Goal: Task Accomplishment & Management: Use online tool/utility

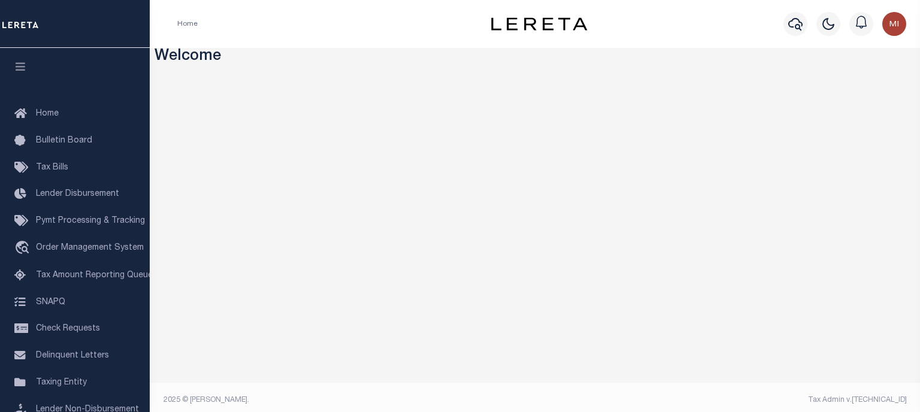
click at [333, 22] on div "Home" at bounding box center [323, 23] width 310 height 25
click at [83, 280] on span "Tax Amount Reporting Queue" at bounding box center [94, 275] width 117 height 8
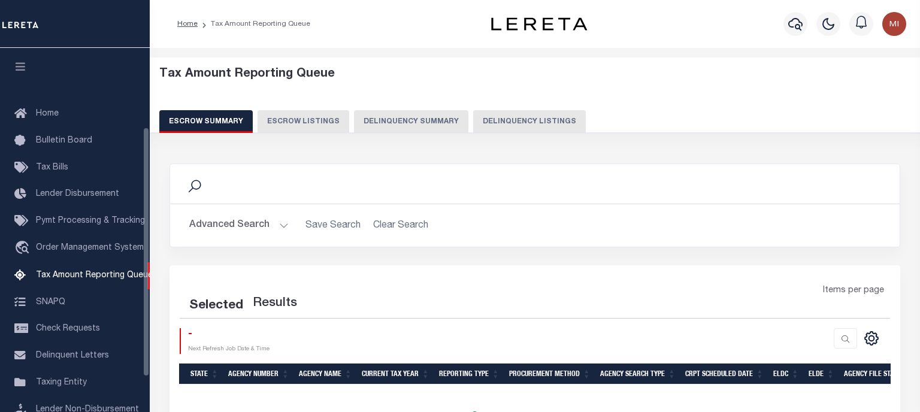
select select "100"
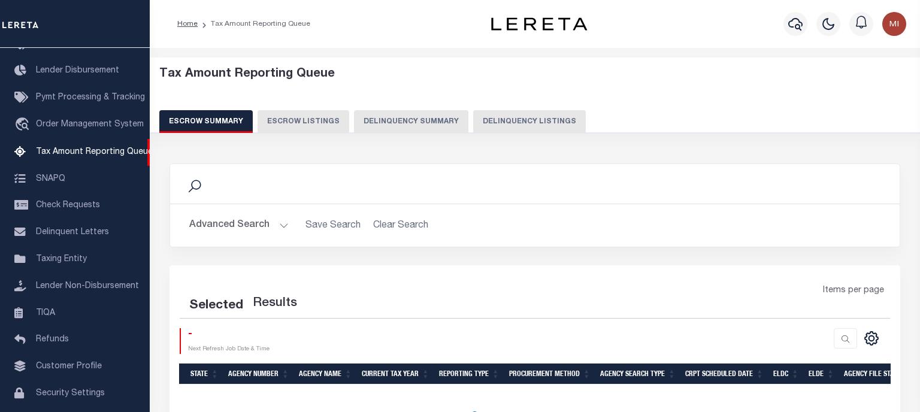
select select "100"
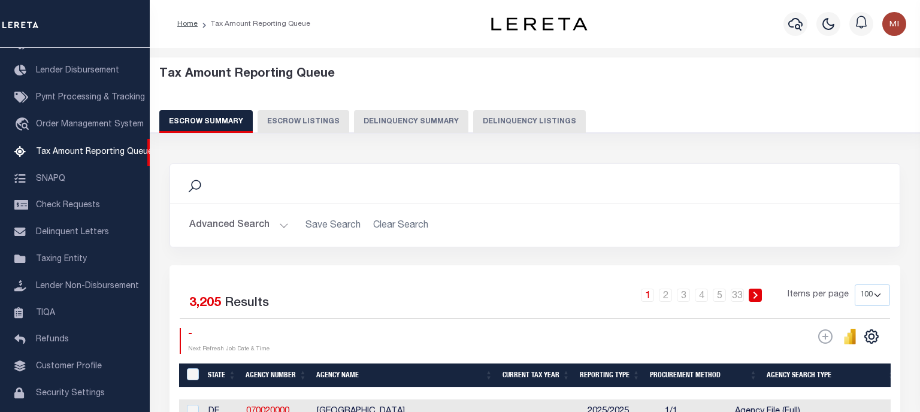
click at [382, 128] on button "Delinquency Summary" at bounding box center [411, 121] width 114 height 23
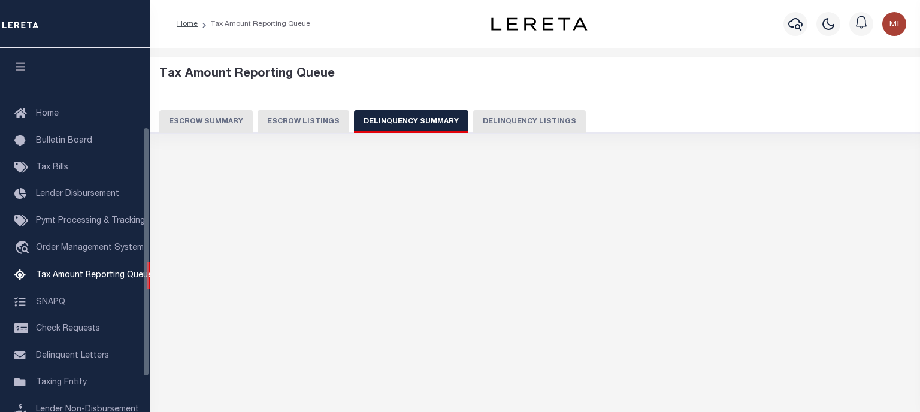
select select
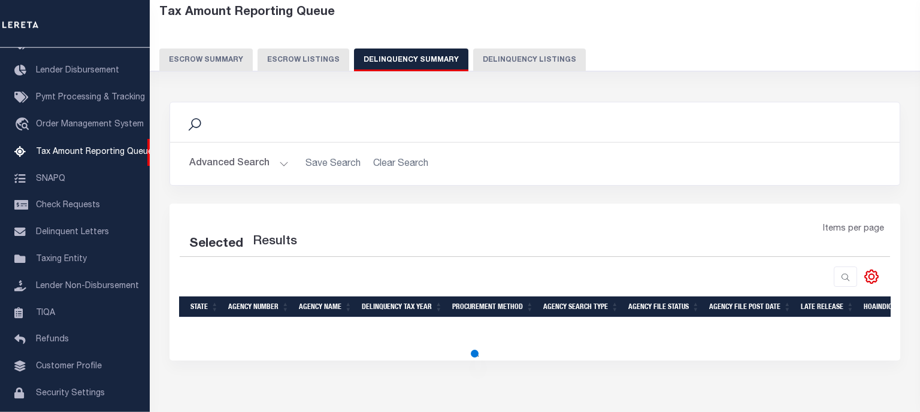
scroll to position [62, 0]
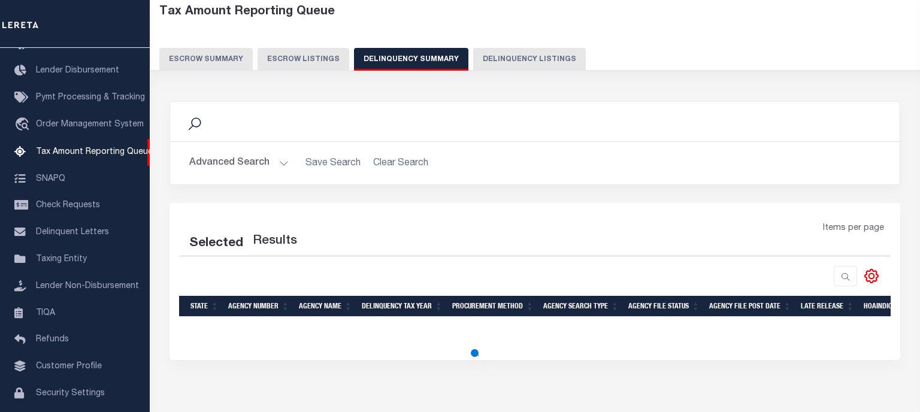
click at [285, 159] on button "Advanced Search" at bounding box center [238, 163] width 99 height 23
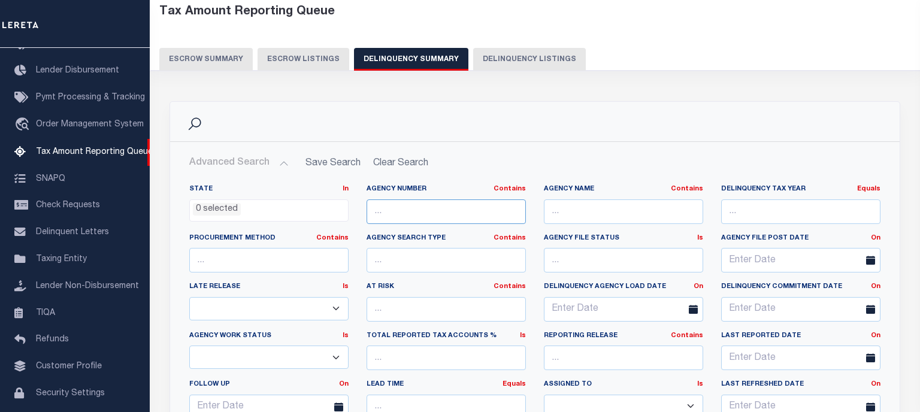
click at [449, 214] on input "text" at bounding box center [446, 212] width 159 height 25
paste input "457102300"
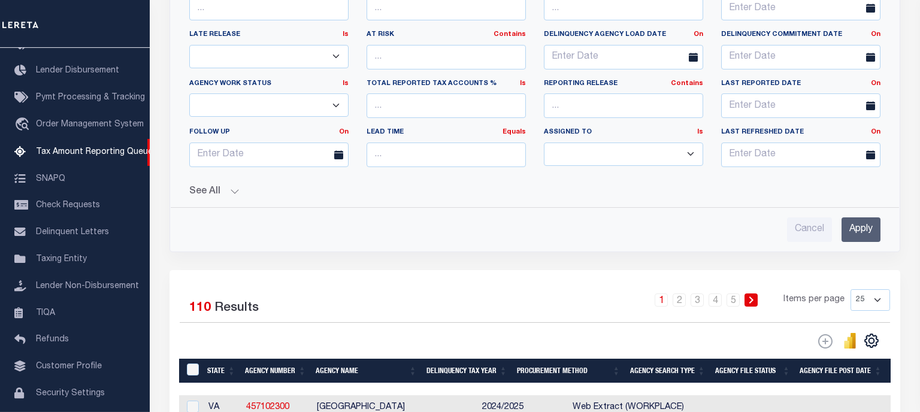
type input "457102300"
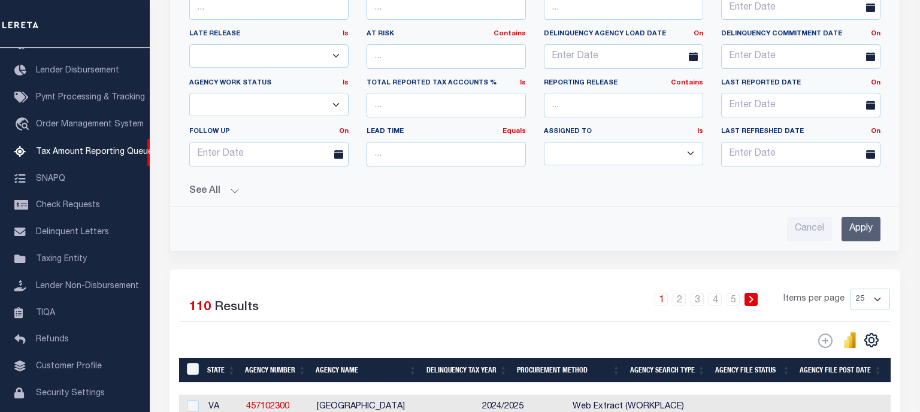
click at [864, 226] on input "Apply" at bounding box center [861, 229] width 39 height 25
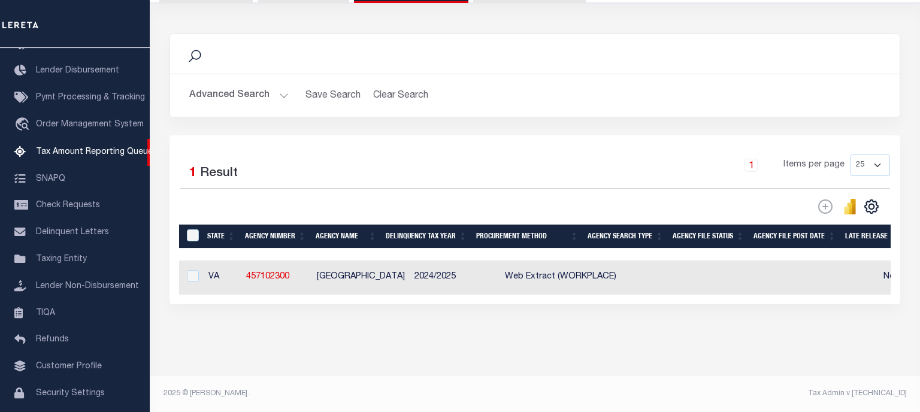
scroll to position [123, 0]
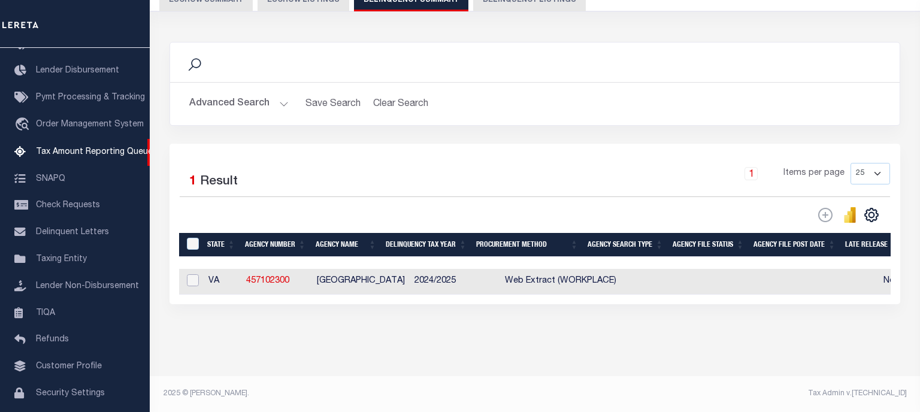
click at [191, 279] on input "checkbox" at bounding box center [193, 280] width 12 height 12
checkbox input "true"
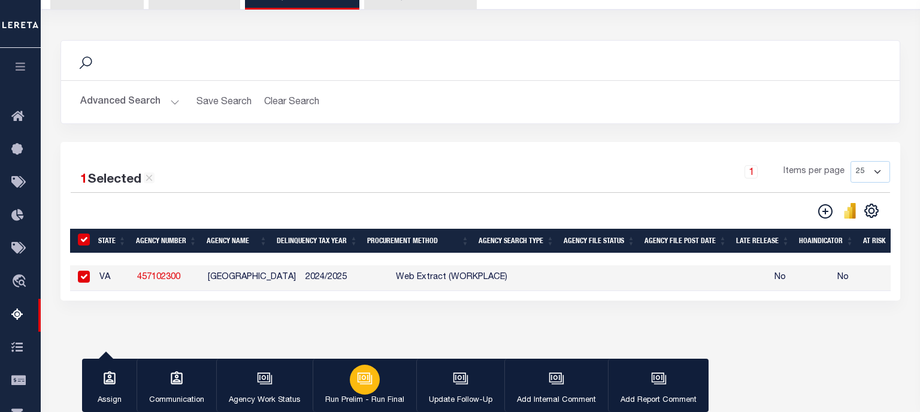
click at [361, 389] on div "button" at bounding box center [365, 380] width 30 height 30
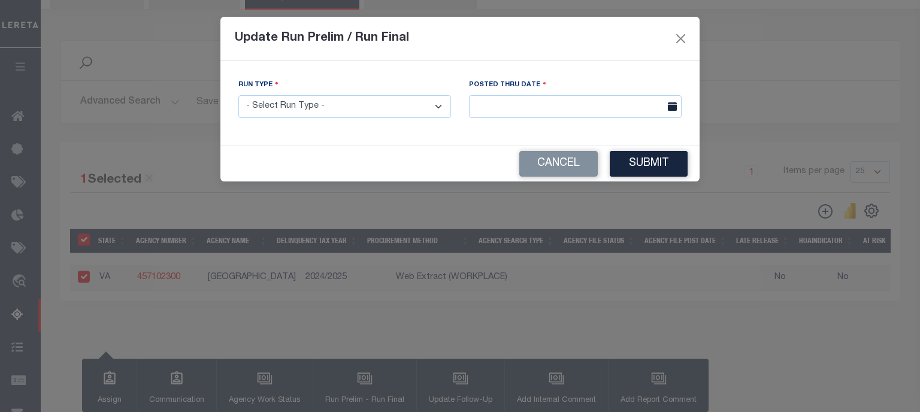
click at [238, 95] on select "- Select Run Type - Prelim Run Final Run" at bounding box center [344, 106] width 213 height 23
select select "P"
click option "Prelim Run" at bounding box center [0, 0] width 0 height 0
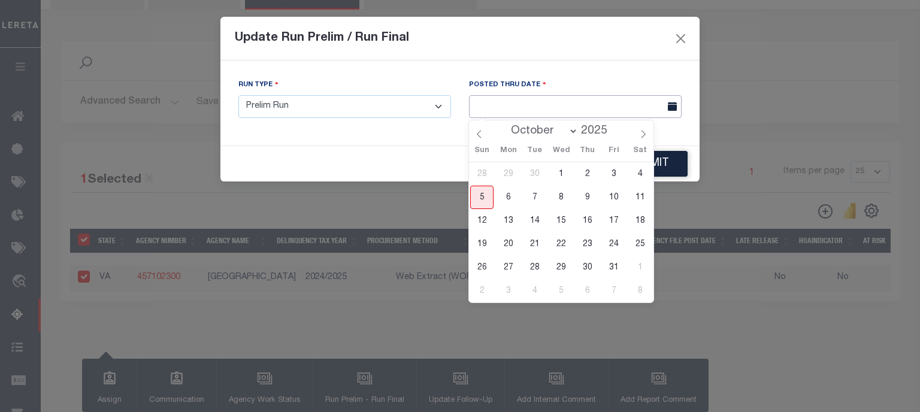
click at [577, 113] on input "text" at bounding box center [575, 106] width 213 height 23
click at [477, 200] on span "5" at bounding box center [481, 197] width 23 height 23
type input "[DATE]"
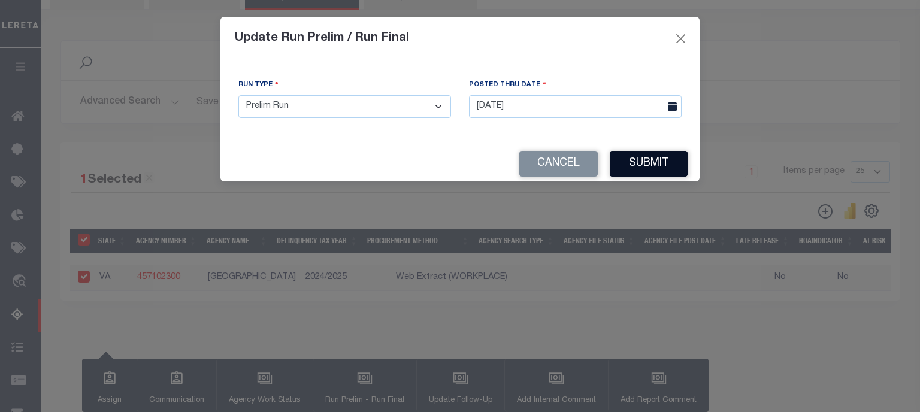
click at [638, 162] on button "Submit" at bounding box center [649, 164] width 78 height 26
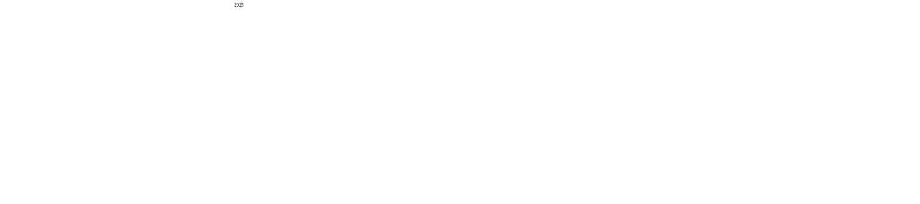
scroll to position [0, 0]
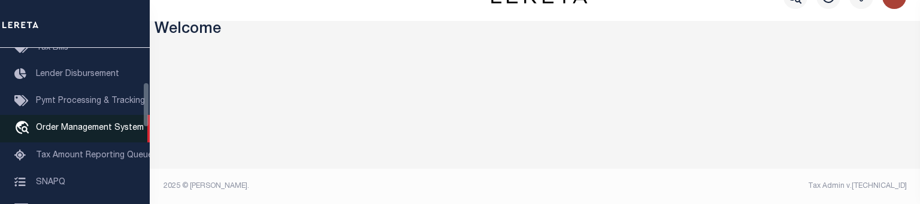
scroll to position [120, 0]
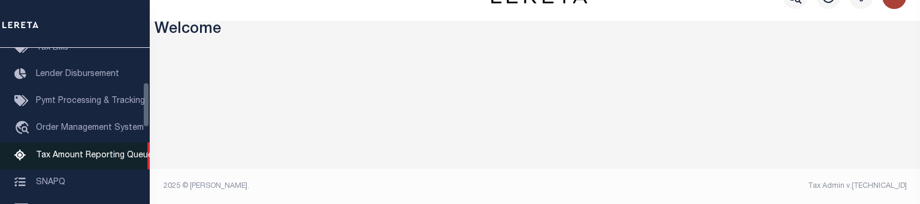
click at [102, 160] on span "Tax Amount Reporting Queue" at bounding box center [94, 156] width 117 height 8
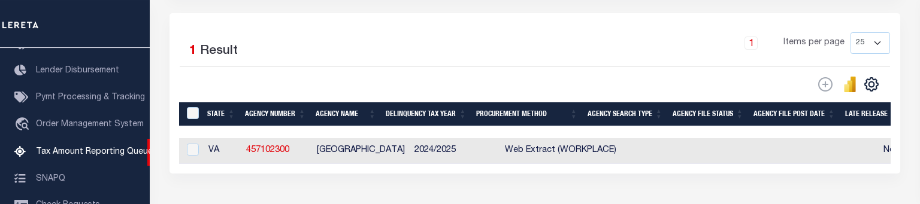
scroll to position [253, 0]
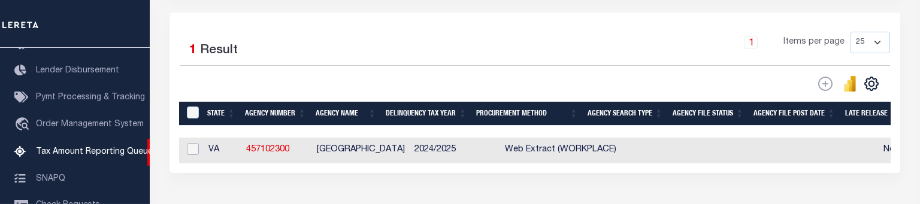
click at [192, 152] on input "checkbox" at bounding box center [193, 149] width 12 height 12
checkbox input "true"
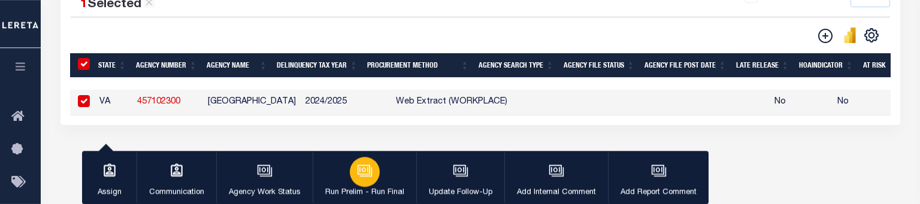
click at [358, 177] on icon "button" at bounding box center [365, 171] width 16 height 16
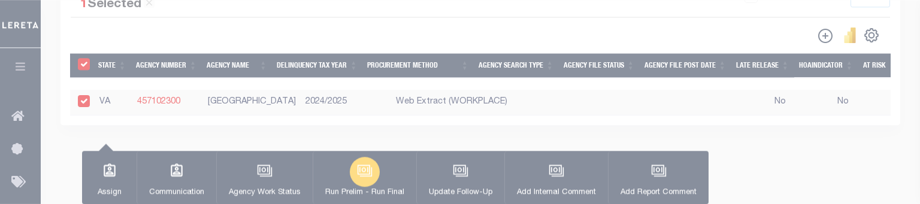
scroll to position [302, 0]
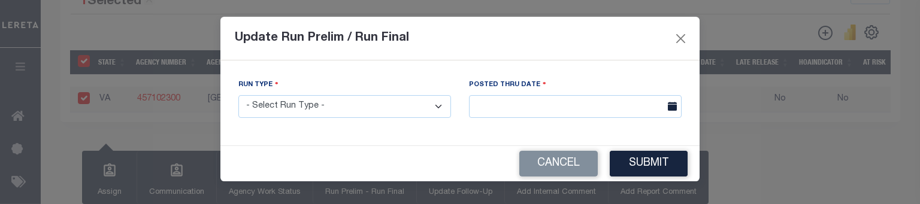
click at [238, 95] on select "- Select Run Type - Prelim Run Final Run" at bounding box center [344, 106] width 213 height 23
select select "P"
click option "Prelim Run" at bounding box center [0, 0] width 0 height 0
click at [543, 117] on input "text" at bounding box center [575, 106] width 213 height 23
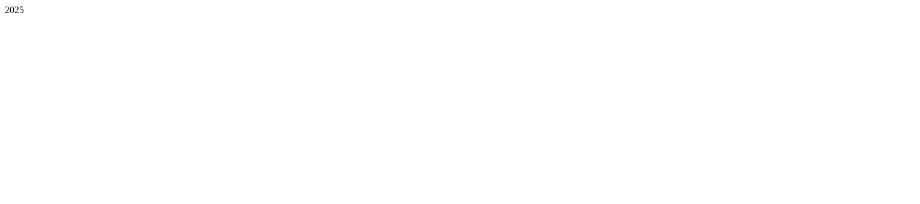
scroll to position [0, 0]
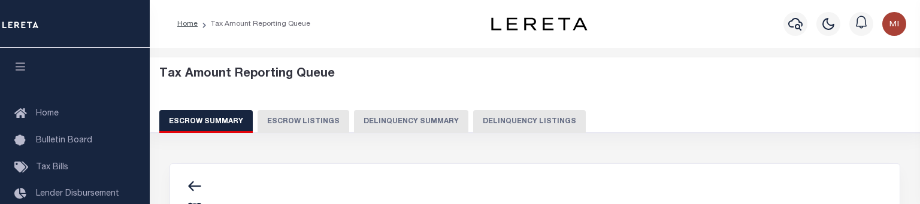
select select "100"
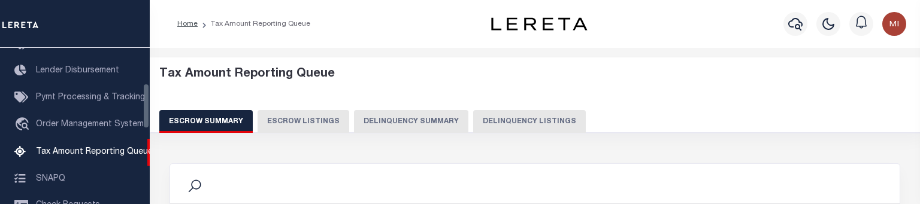
select select "100"
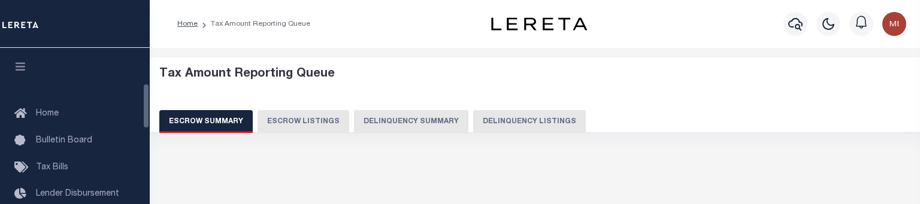
scroll to position [123, 0]
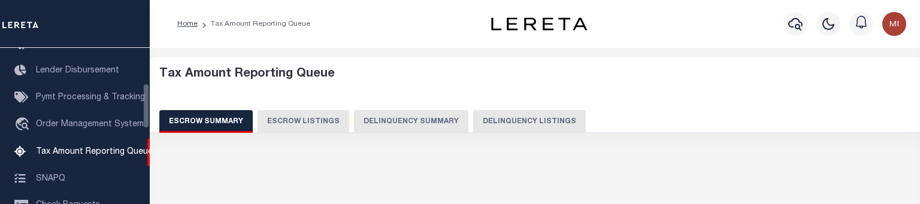
click at [409, 123] on button "Delinquency Summary" at bounding box center [411, 121] width 114 height 23
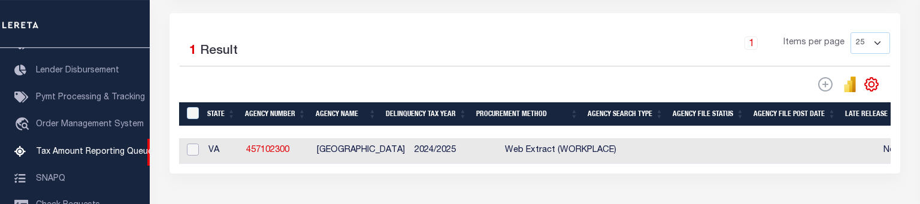
click at [195, 152] on input "checkbox" at bounding box center [193, 150] width 12 height 12
checkbox input "true"
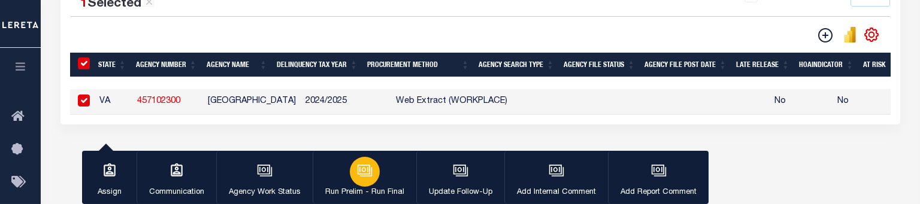
click at [363, 172] on icon "button" at bounding box center [363, 169] width 9 height 5
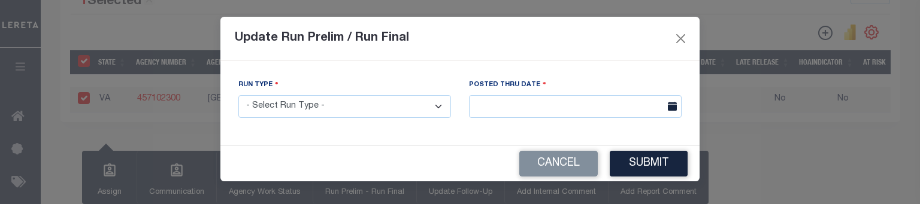
click at [238, 95] on select "- Select Run Type - Prelim Run Final Run" at bounding box center [344, 106] width 213 height 23
select select "P"
click option "Prelim Run" at bounding box center [0, 0] width 0 height 0
click at [505, 114] on input "text" at bounding box center [575, 106] width 213 height 23
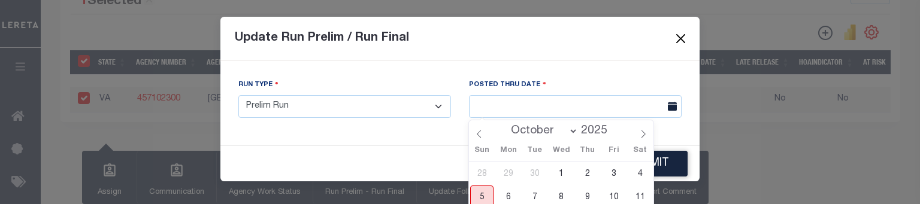
click at [480, 195] on span "5" at bounding box center [481, 197] width 23 height 23
type input "[DATE]"
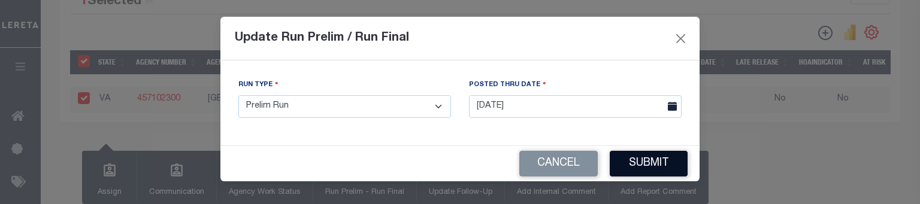
click at [653, 167] on button "Submit" at bounding box center [649, 164] width 78 height 26
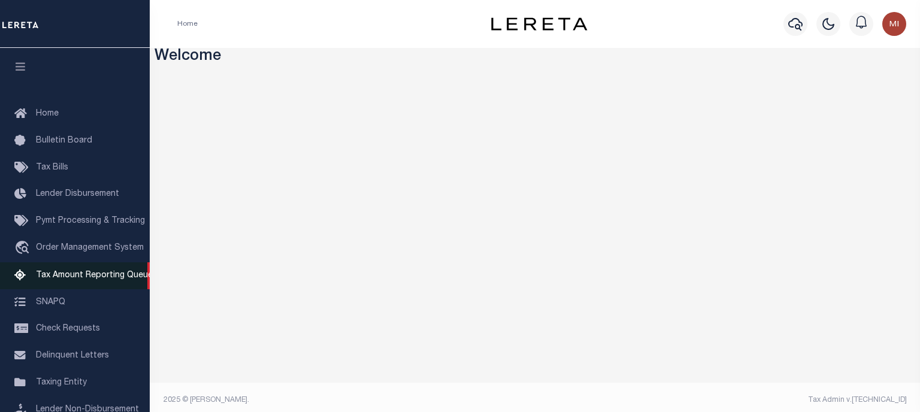
click at [95, 280] on span "Tax Amount Reporting Queue" at bounding box center [94, 275] width 117 height 8
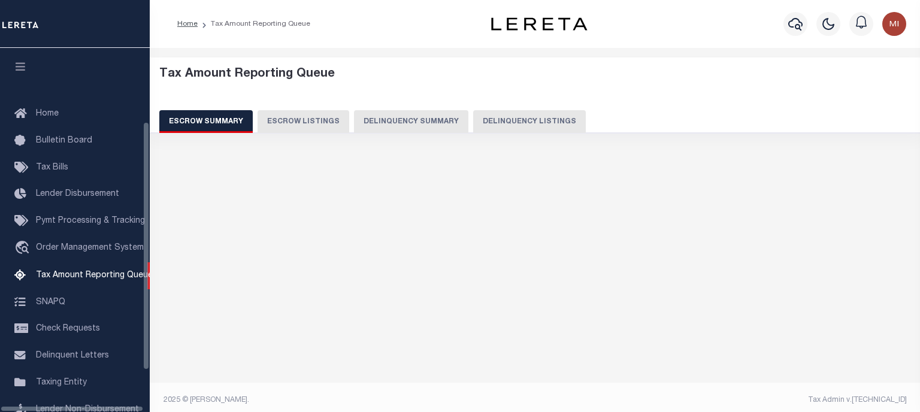
scroll to position [123, 0]
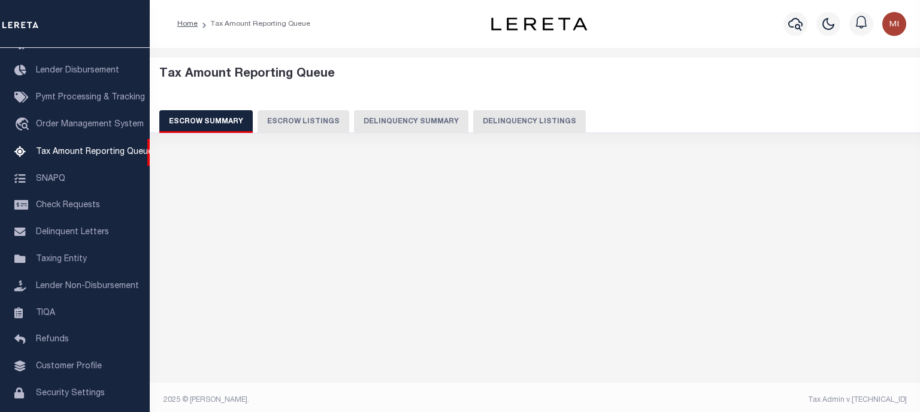
click at [401, 118] on button "Delinquency Summary" at bounding box center [411, 121] width 114 height 23
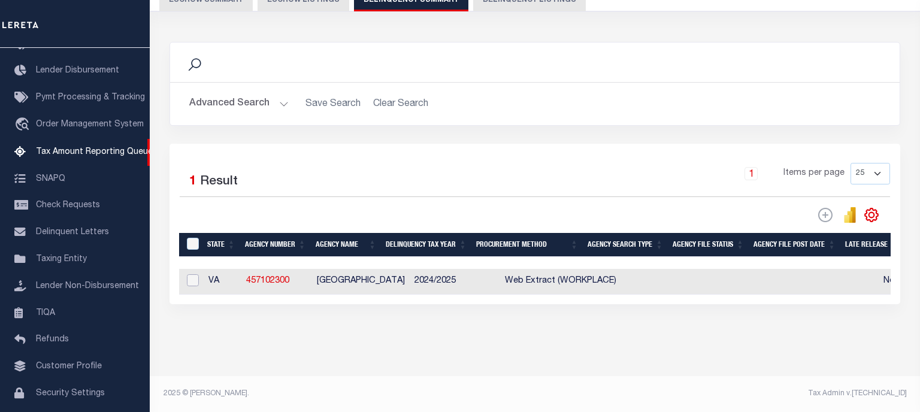
click at [189, 279] on input "checkbox" at bounding box center [193, 280] width 12 height 12
checkbox input "true"
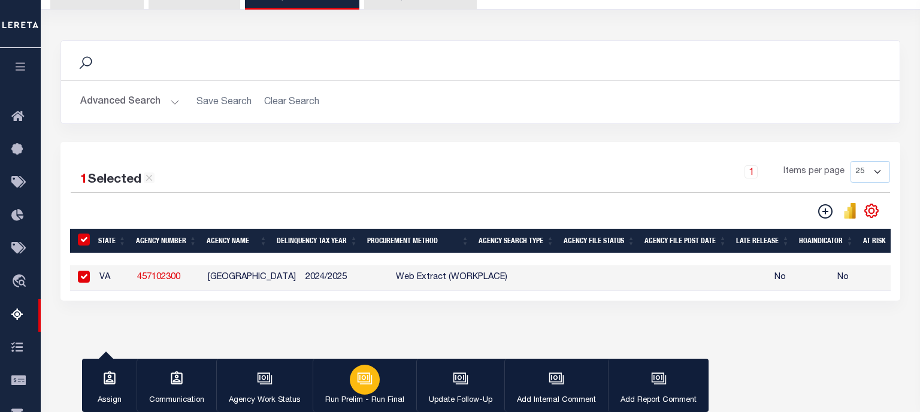
click at [353, 368] on button "Run Prelim - Run Final" at bounding box center [365, 386] width 104 height 54
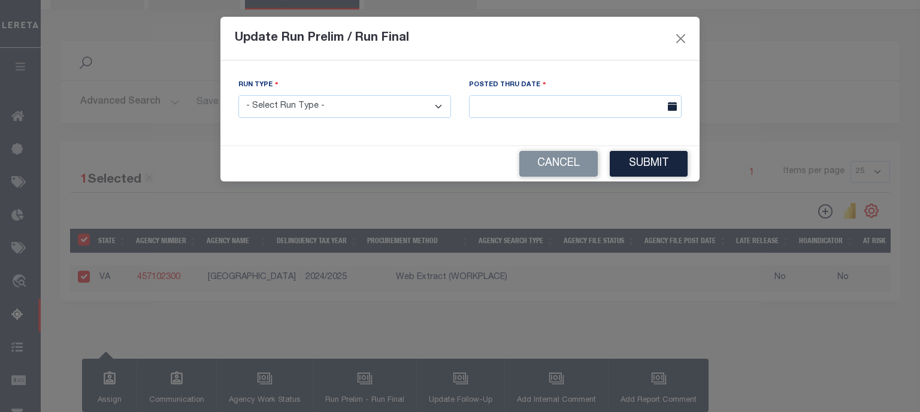
click at [238, 95] on select "- Select Run Type - Prelim Run Final Run" at bounding box center [344, 106] width 213 height 23
select select "P"
click option "Prelim Run" at bounding box center [0, 0] width 0 height 0
click at [527, 116] on input "text" at bounding box center [575, 106] width 213 height 23
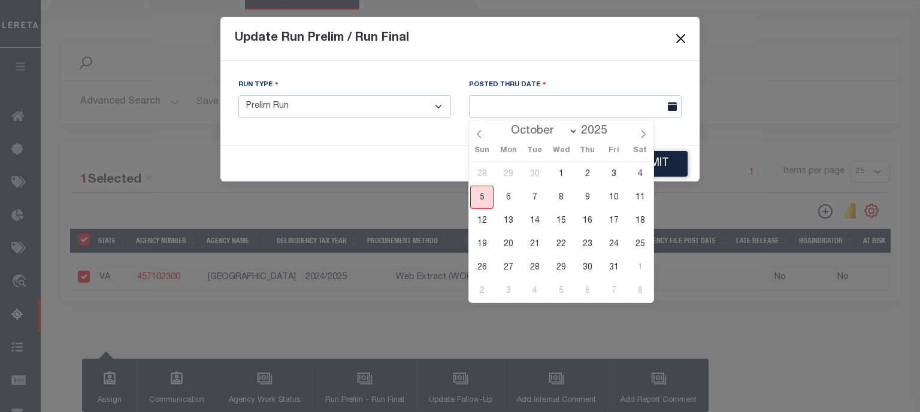
click at [485, 202] on span "5" at bounding box center [481, 197] width 23 height 23
type input "[DATE]"
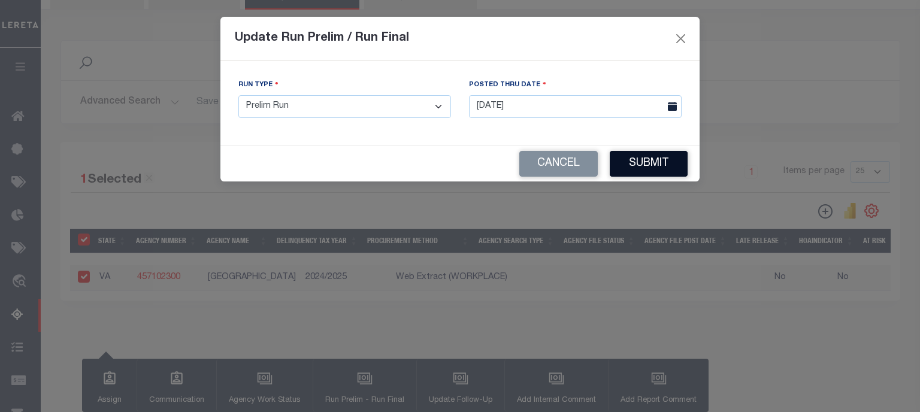
click at [646, 167] on button "Submit" at bounding box center [649, 164] width 78 height 26
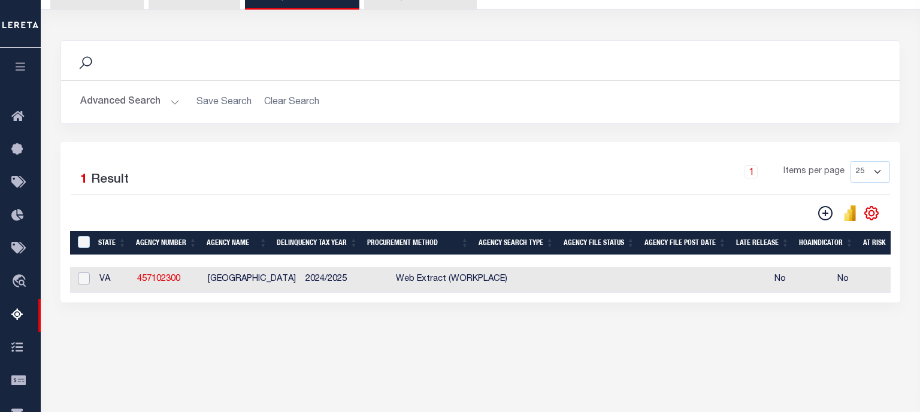
click at [87, 282] on input "checkbox" at bounding box center [84, 279] width 12 height 12
checkbox input "true"
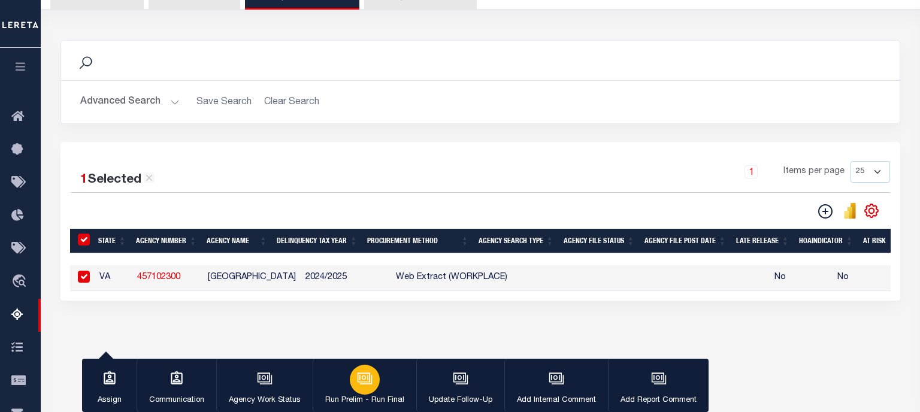
click at [363, 380] on icon "button" at bounding box center [365, 379] width 16 height 16
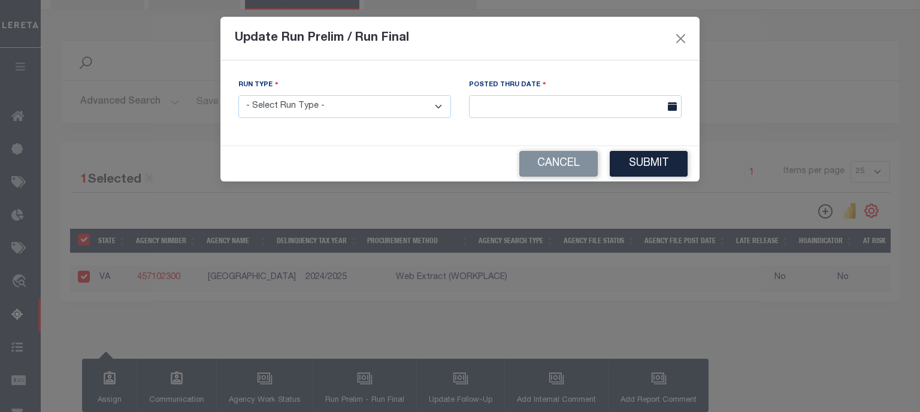
click at [238, 95] on select "- Select Run Type - Prelim Run Final Run" at bounding box center [344, 106] width 213 height 23
select select "P"
click option "Prelim Run" at bounding box center [0, 0] width 0 height 0
click at [516, 102] on input "text" at bounding box center [575, 106] width 213 height 23
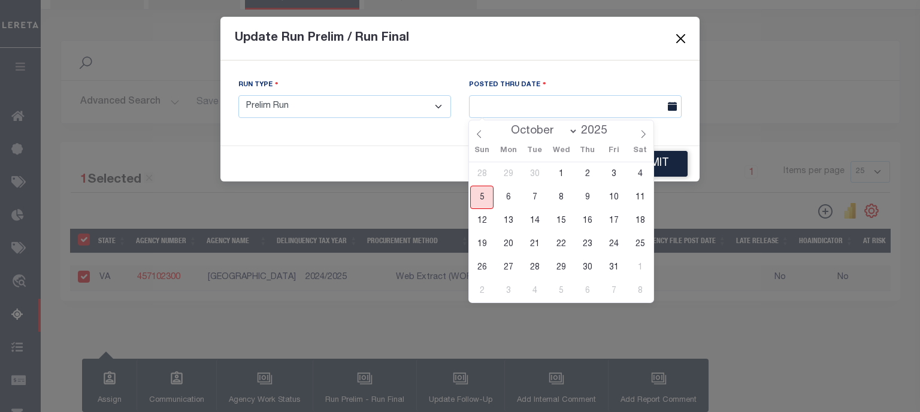
click at [485, 204] on span "5" at bounding box center [481, 197] width 23 height 23
type input "10/05/2025"
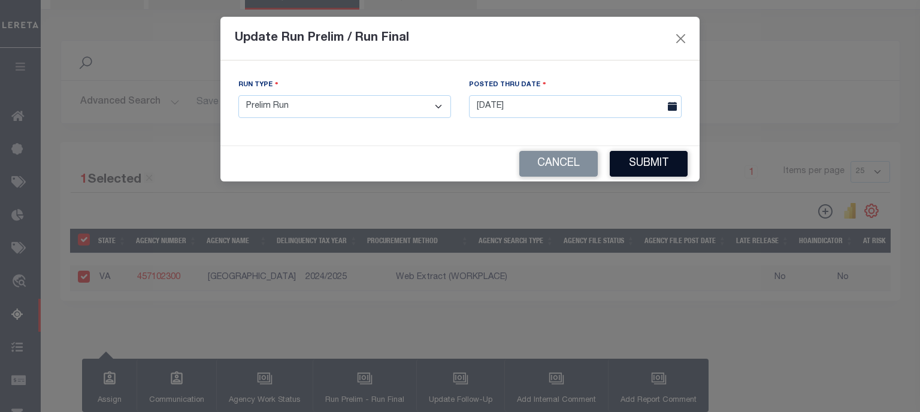
click at [646, 167] on button "Submit" at bounding box center [649, 164] width 78 height 26
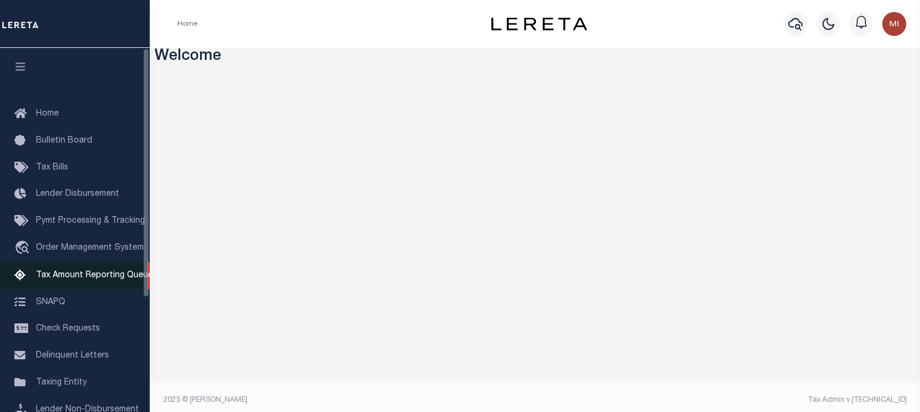
click at [84, 274] on link "Tax Amount Reporting Queue" at bounding box center [75, 275] width 150 height 27
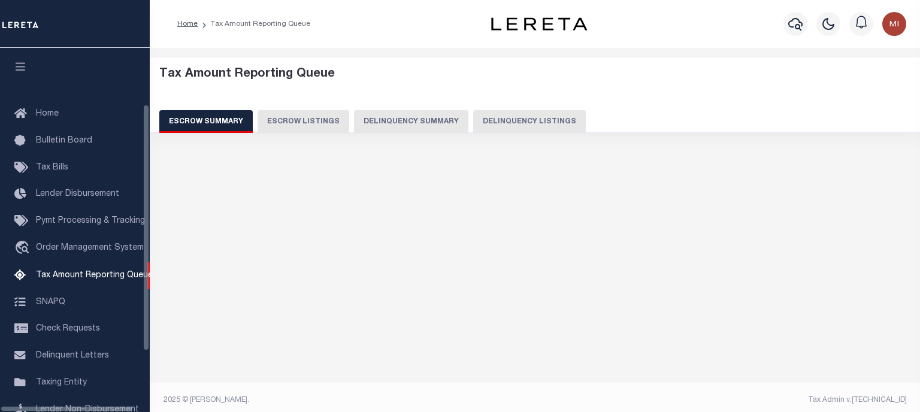
scroll to position [123, 0]
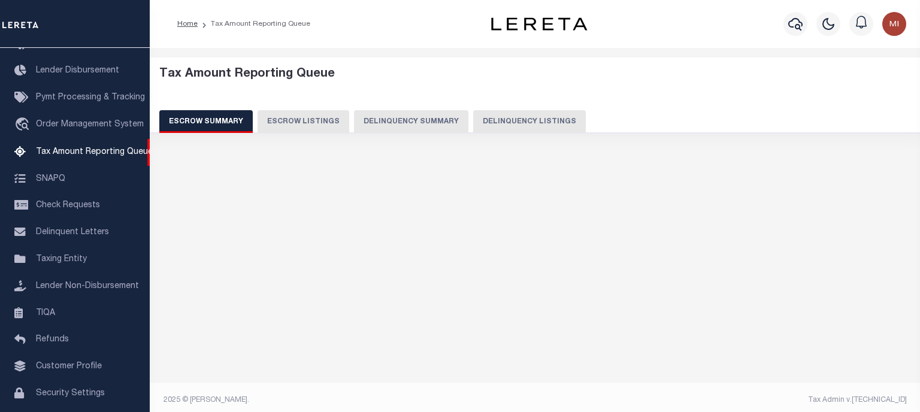
click at [389, 122] on button "Delinquency Summary" at bounding box center [411, 121] width 114 height 23
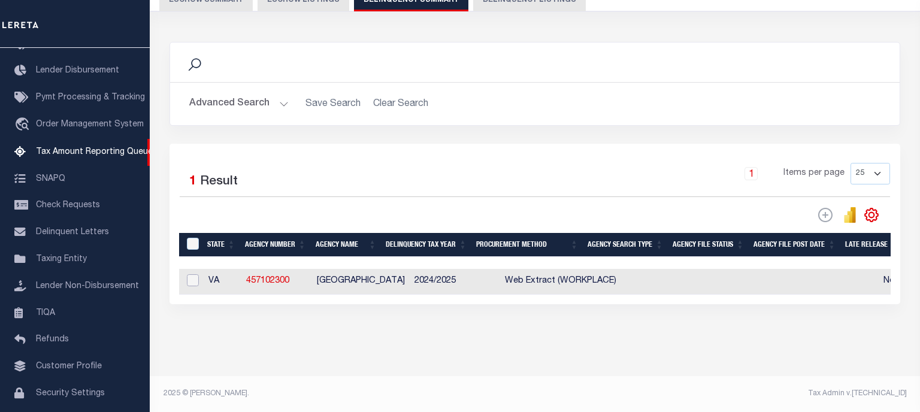
click at [192, 279] on input "checkbox" at bounding box center [193, 280] width 12 height 12
checkbox input "true"
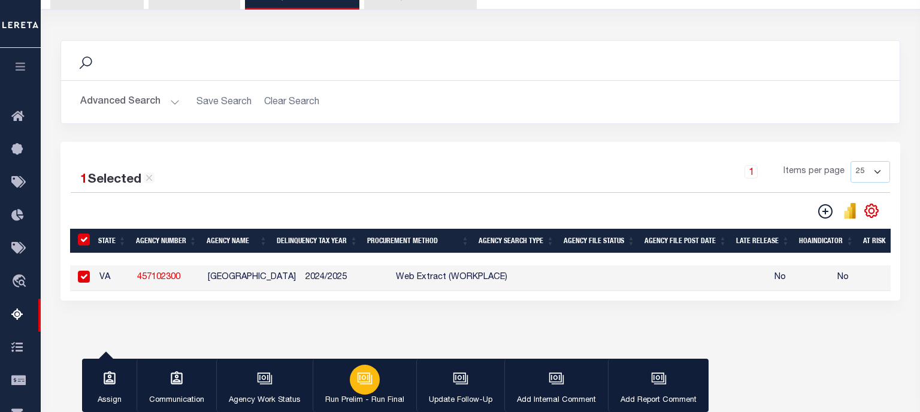
click at [363, 382] on icon "button" at bounding box center [364, 378] width 13 height 10
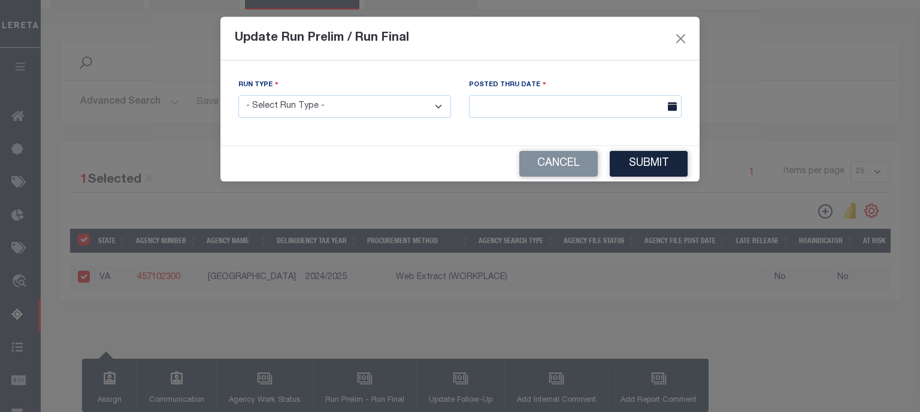
click at [238, 95] on select "- Select Run Type - Prelim Run Final Run" at bounding box center [344, 106] width 213 height 23
select select "P"
click option "Prelim Run" at bounding box center [0, 0] width 0 height 0
click at [554, 100] on input "text" at bounding box center [575, 106] width 213 height 23
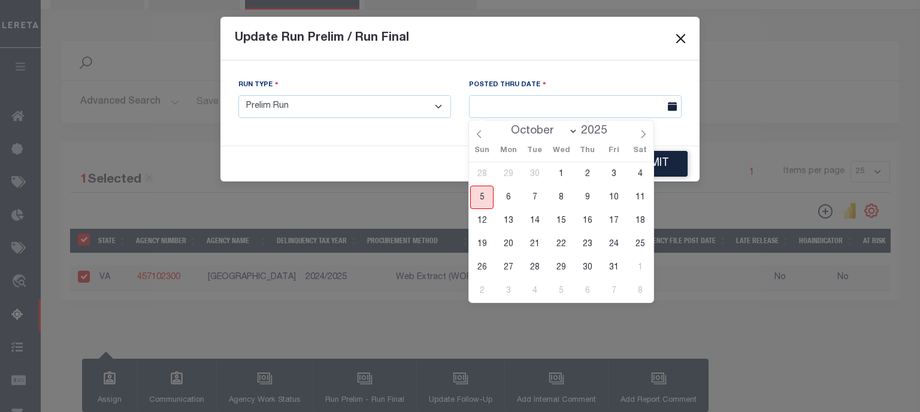
click at [480, 195] on span "5" at bounding box center [481, 197] width 23 height 23
type input "[DATE]"
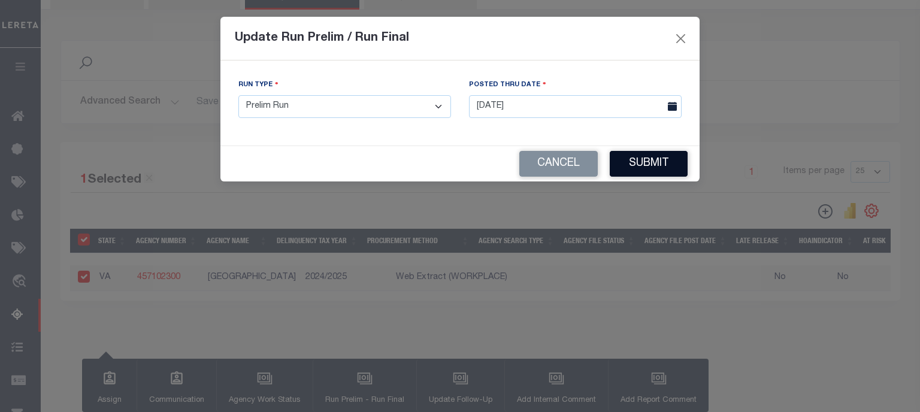
click at [647, 162] on button "Submit" at bounding box center [649, 164] width 78 height 26
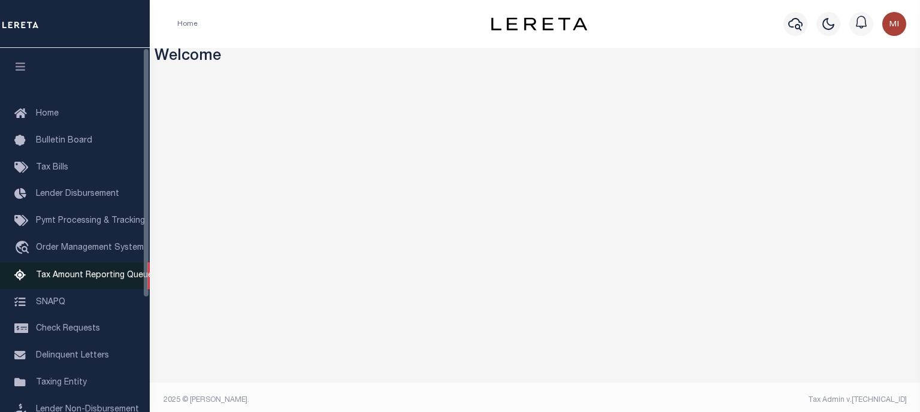
click at [112, 280] on span "Tax Amount Reporting Queue" at bounding box center [94, 275] width 117 height 8
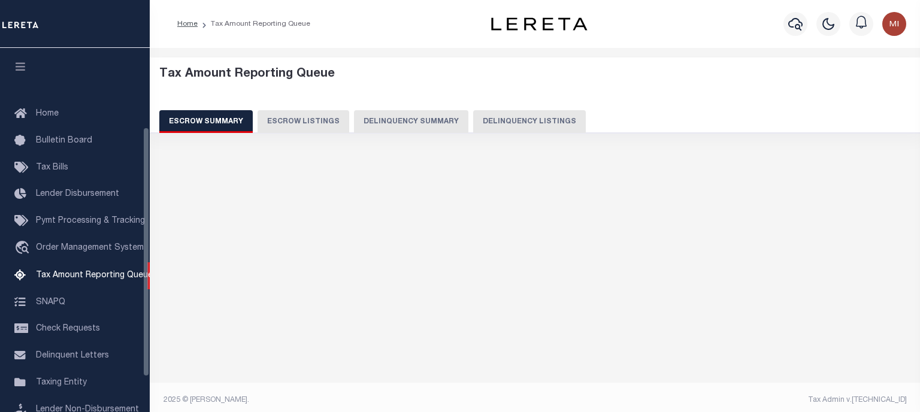
scroll to position [123, 0]
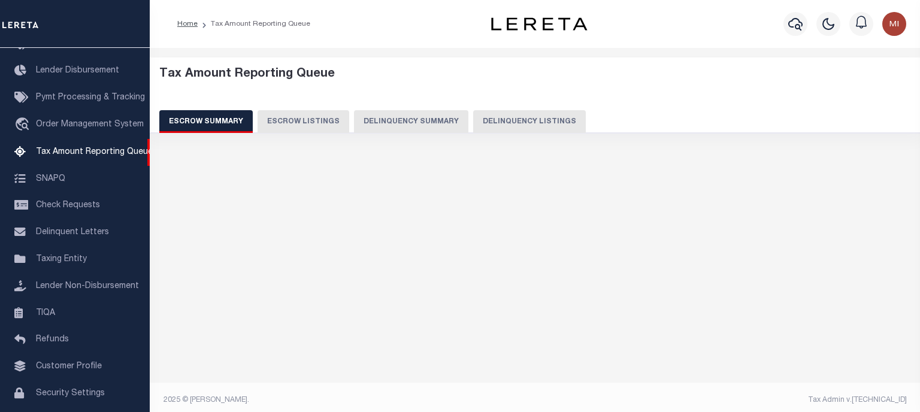
click at [404, 116] on button "Delinquency Summary" at bounding box center [411, 121] width 114 height 23
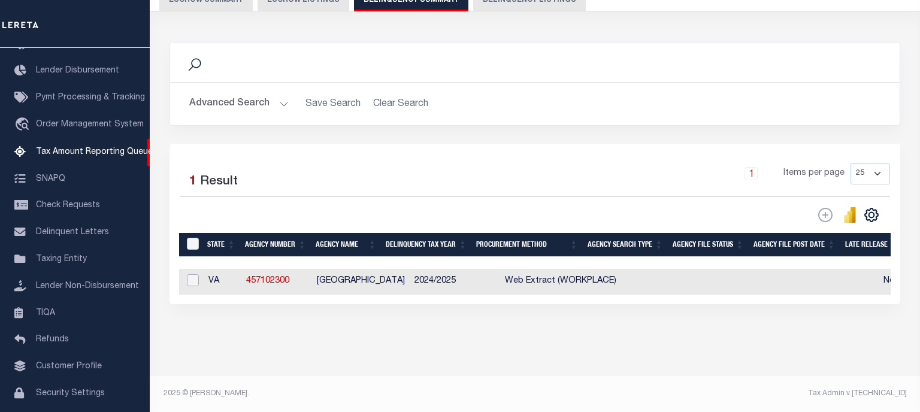
click at [194, 281] on input "checkbox" at bounding box center [193, 280] width 12 height 12
checkbox input "true"
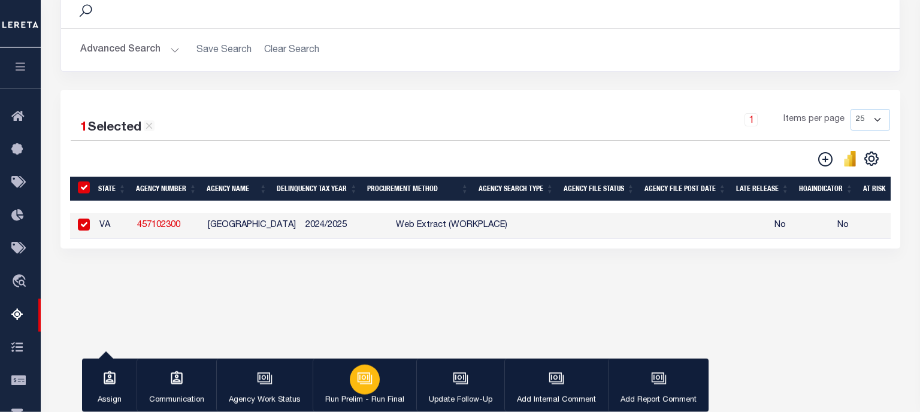
click at [368, 394] on button "Run Prelim - Run Final" at bounding box center [365, 386] width 104 height 54
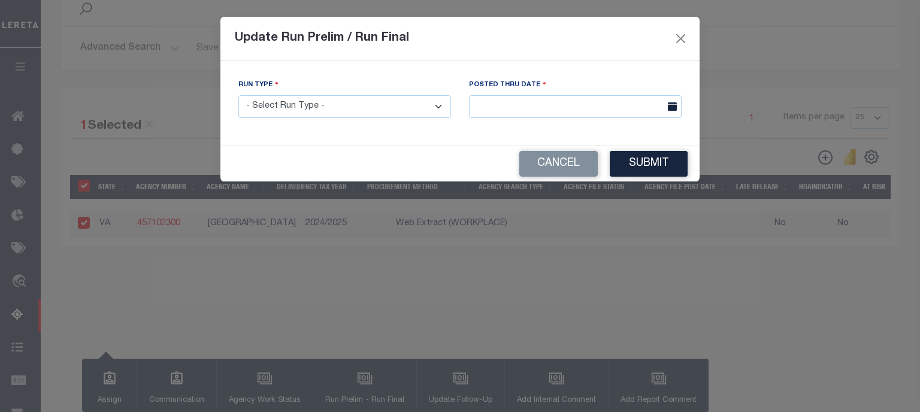
click at [238, 95] on select "- Select Run Type - Prelim Run Final Run" at bounding box center [344, 106] width 213 height 23
select select "P"
click option "Prelim Run" at bounding box center [0, 0] width 0 height 0
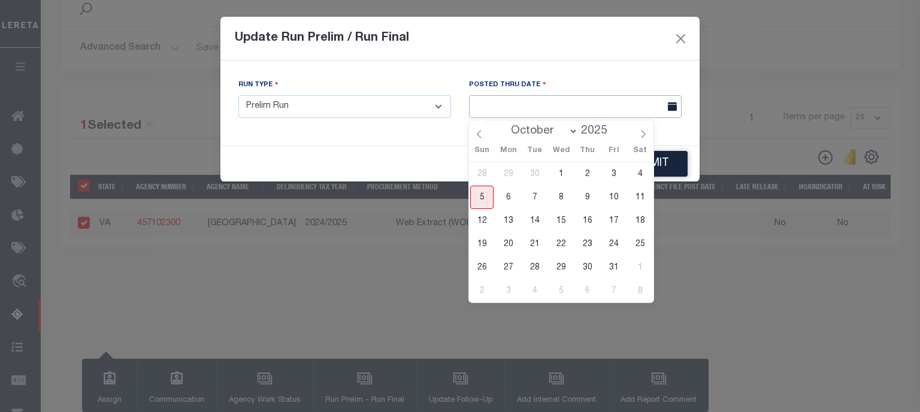
click at [534, 117] on input "text" at bounding box center [575, 106] width 213 height 23
click at [485, 202] on span "5" at bounding box center [481, 197] width 23 height 23
type input "[DATE]"
click at [476, 197] on span "5" at bounding box center [481, 197] width 23 height 23
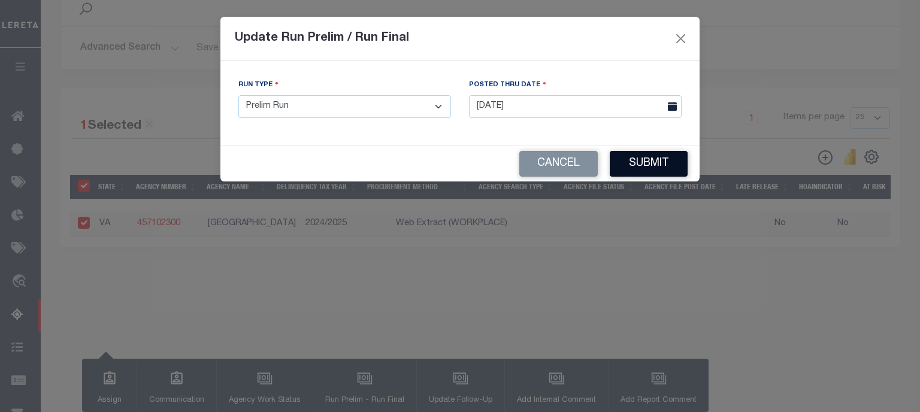
click at [641, 164] on button "Submit" at bounding box center [649, 164] width 78 height 26
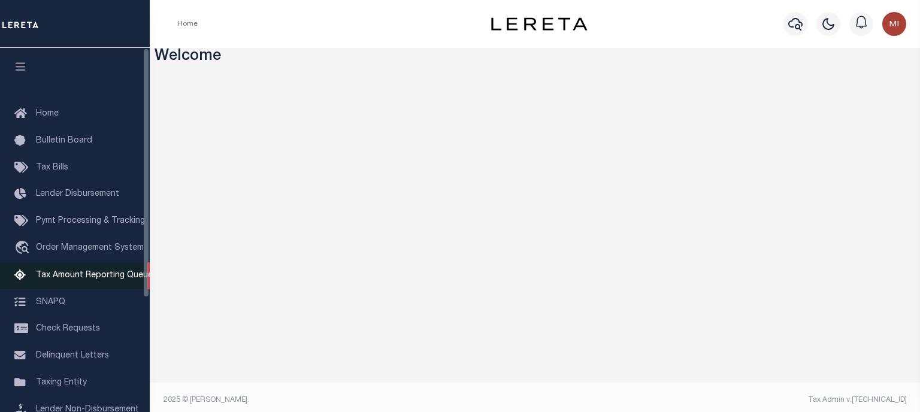
click at [102, 280] on span "Tax Amount Reporting Queue" at bounding box center [94, 275] width 117 height 8
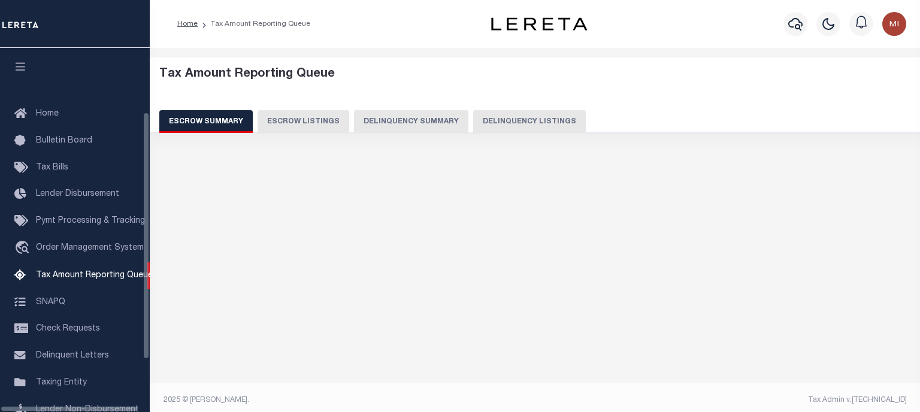
scroll to position [123, 0]
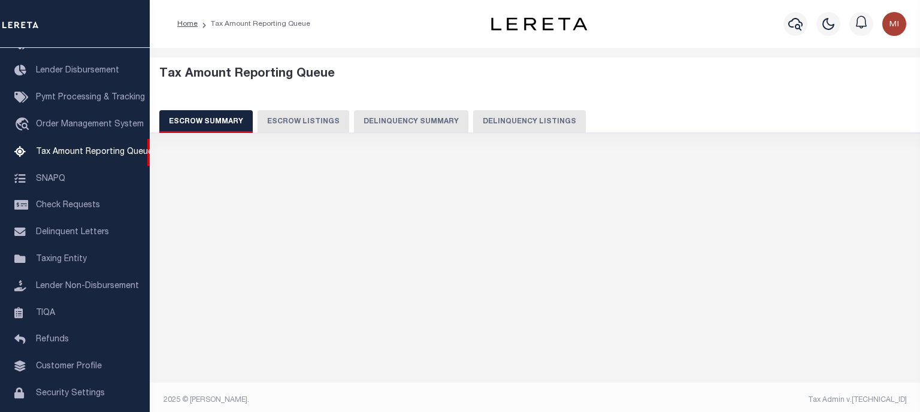
click at [421, 126] on button "Delinquency Summary" at bounding box center [411, 121] width 114 height 23
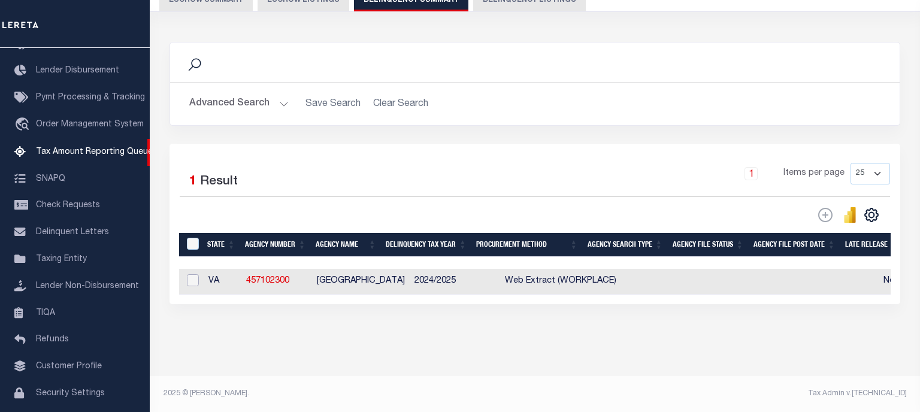
click at [192, 280] on input "checkbox" at bounding box center [193, 280] width 12 height 12
checkbox input "true"
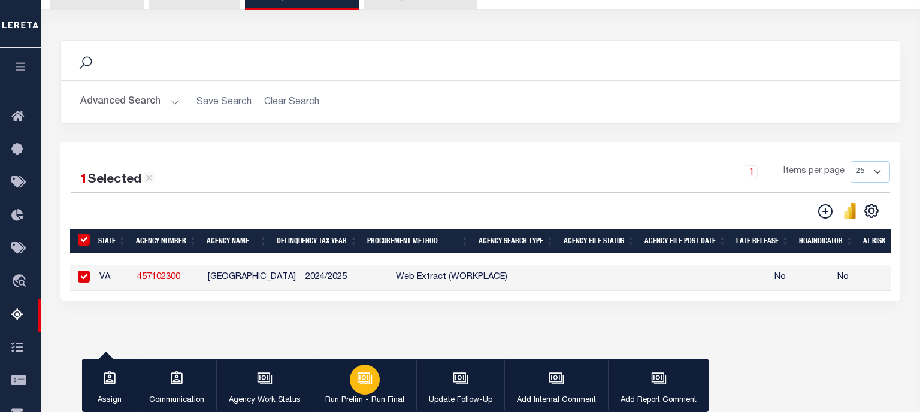
click at [363, 382] on icon "button" at bounding box center [365, 379] width 16 height 16
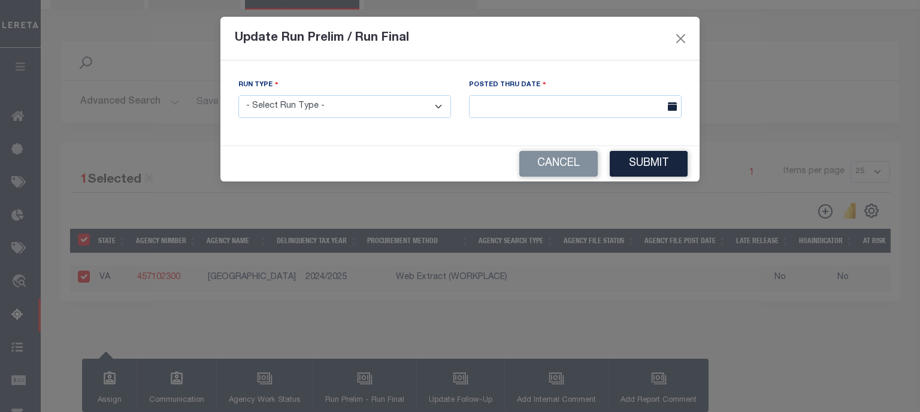
click at [238, 95] on select "- Select Run Type - Prelim Run Final Run" at bounding box center [344, 106] width 213 height 23
select select "P"
click option "Prelim Run" at bounding box center [0, 0] width 0 height 0
click at [554, 109] on input "text" at bounding box center [575, 106] width 213 height 23
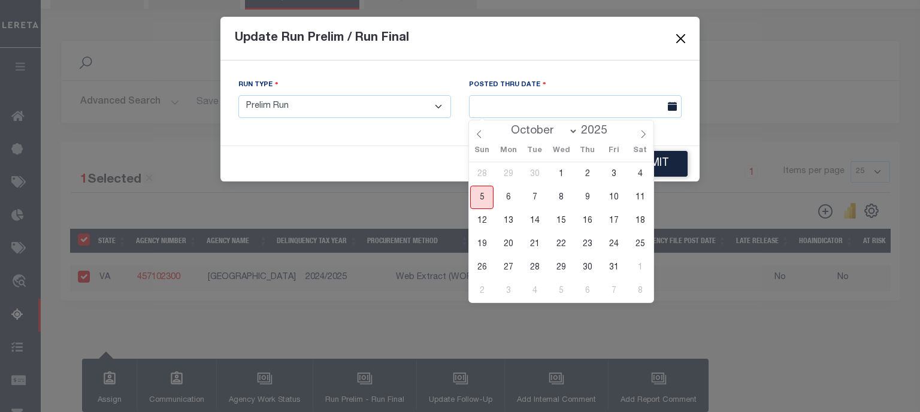
click at [480, 200] on span "5" at bounding box center [481, 197] width 23 height 23
type input "[DATE]"
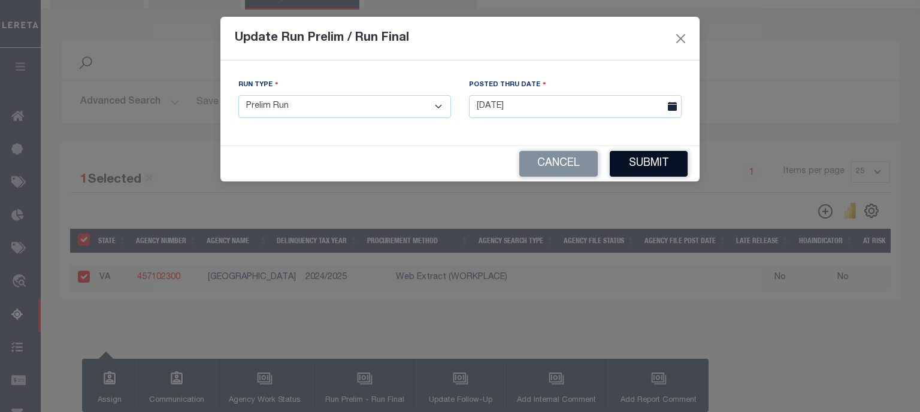
click at [643, 159] on button "Submit" at bounding box center [649, 164] width 78 height 26
